Goal: Task Accomplishment & Management: Manage account settings

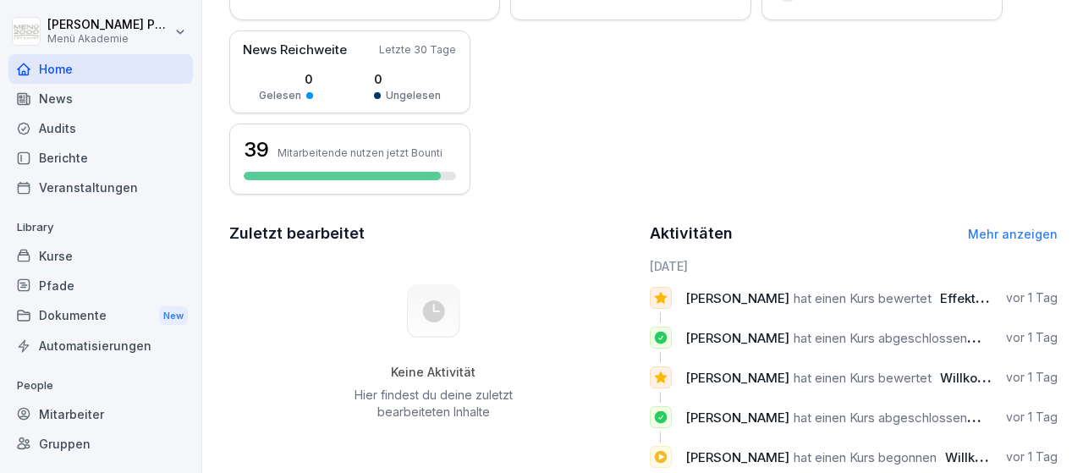
scroll to position [294, 0]
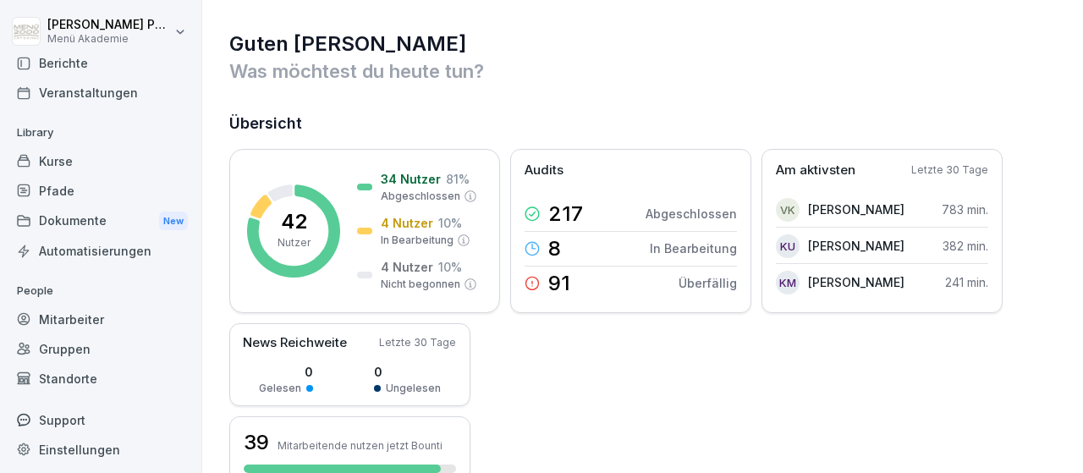
scroll to position [99, 0]
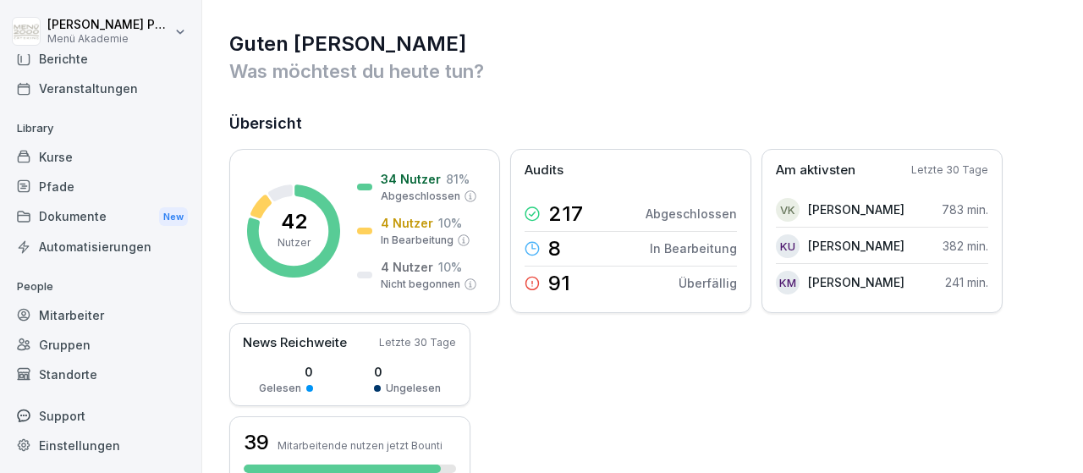
click at [90, 315] on div "Mitarbeiter" at bounding box center [100, 315] width 184 height 30
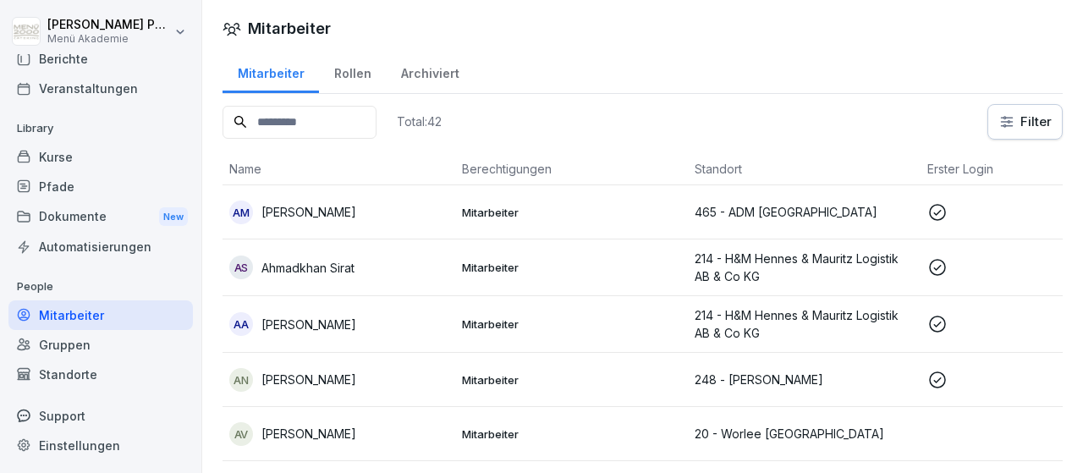
scroll to position [392, 0]
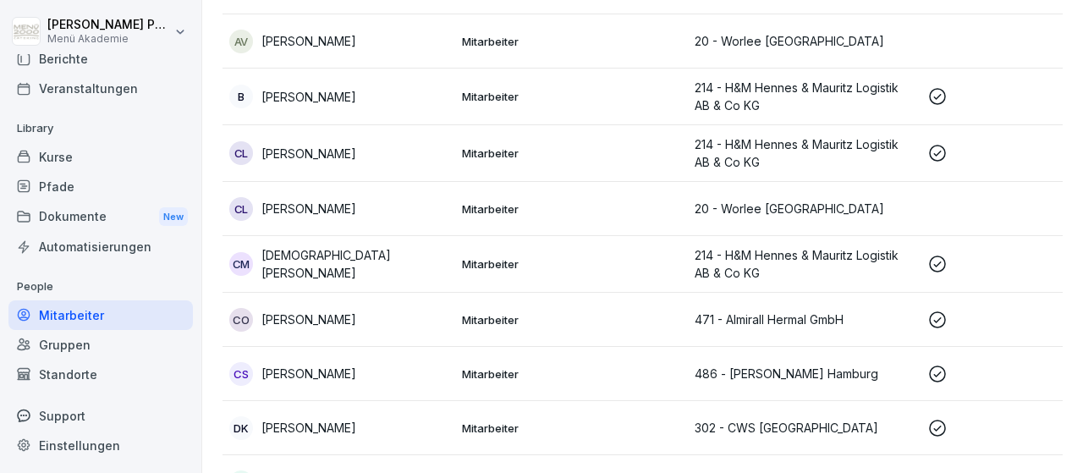
click at [305, 260] on p "[DEMOGRAPHIC_DATA][PERSON_NAME]" at bounding box center [354, 264] width 187 height 36
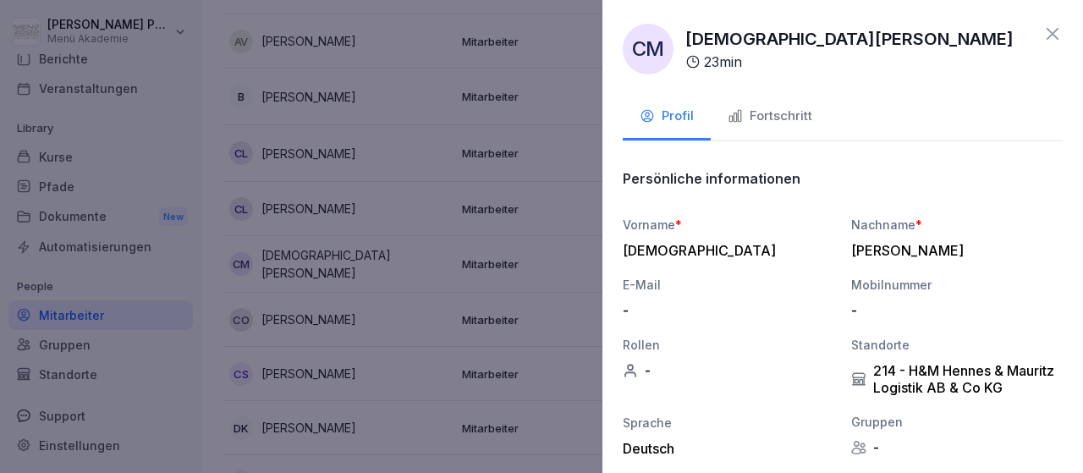
click at [805, 119] on div "Fortschritt" at bounding box center [769, 116] width 85 height 19
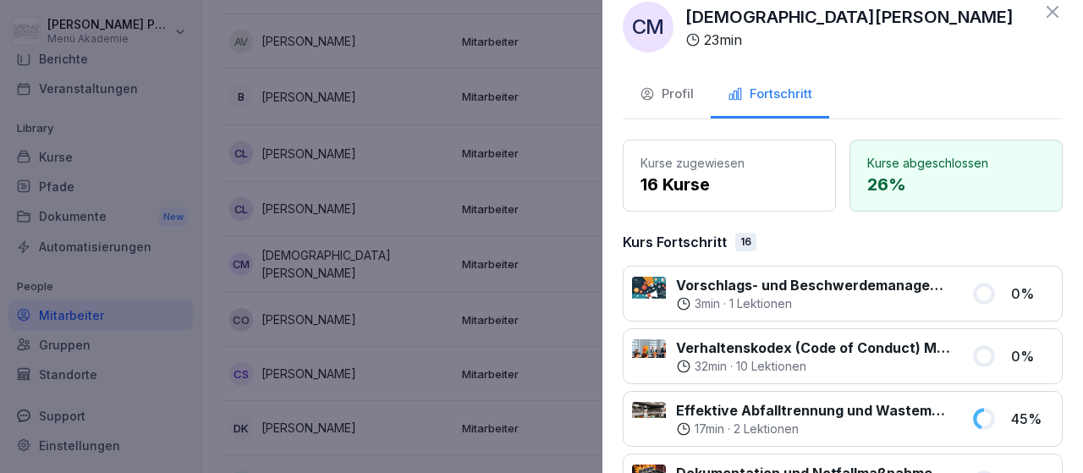
scroll to position [0, 0]
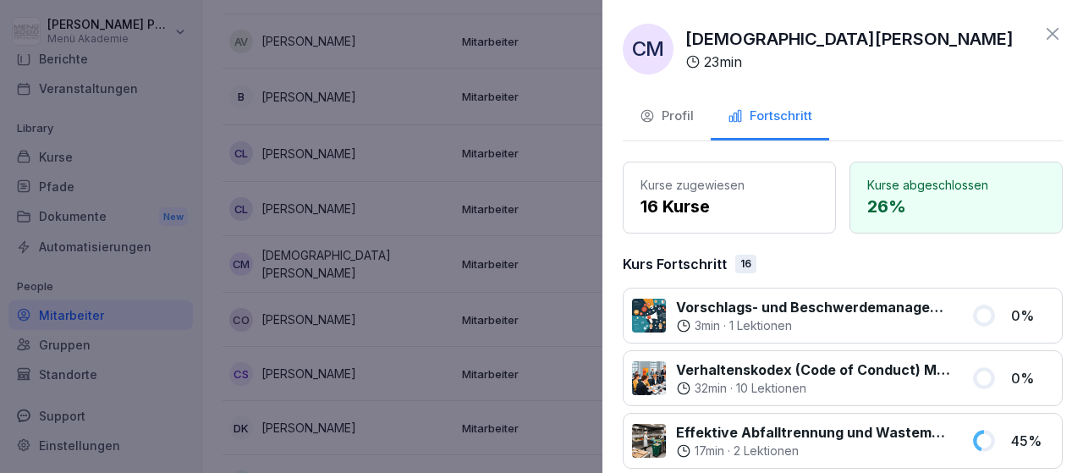
click at [1051, 38] on icon at bounding box center [1052, 34] width 20 height 20
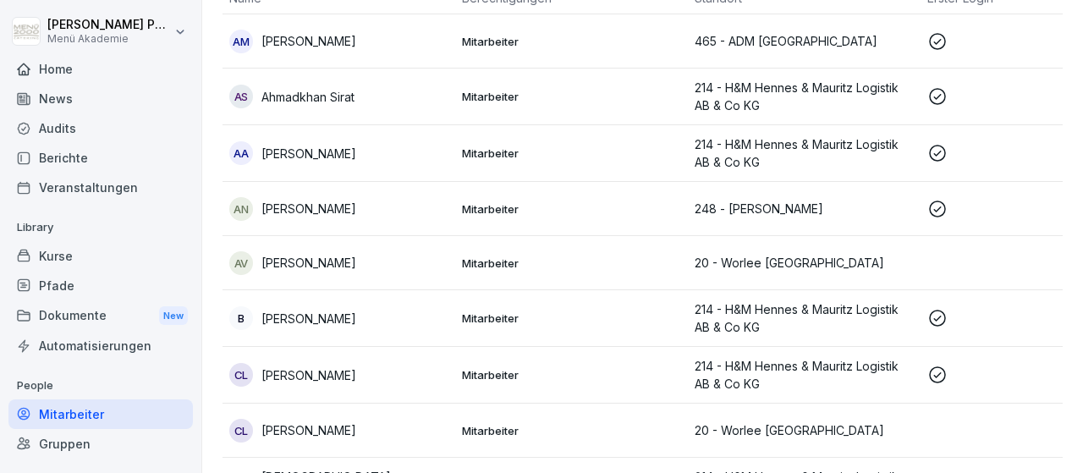
click at [58, 67] on div "Home" at bounding box center [100, 69] width 184 height 30
